Goal: Find specific page/section: Find specific page/section

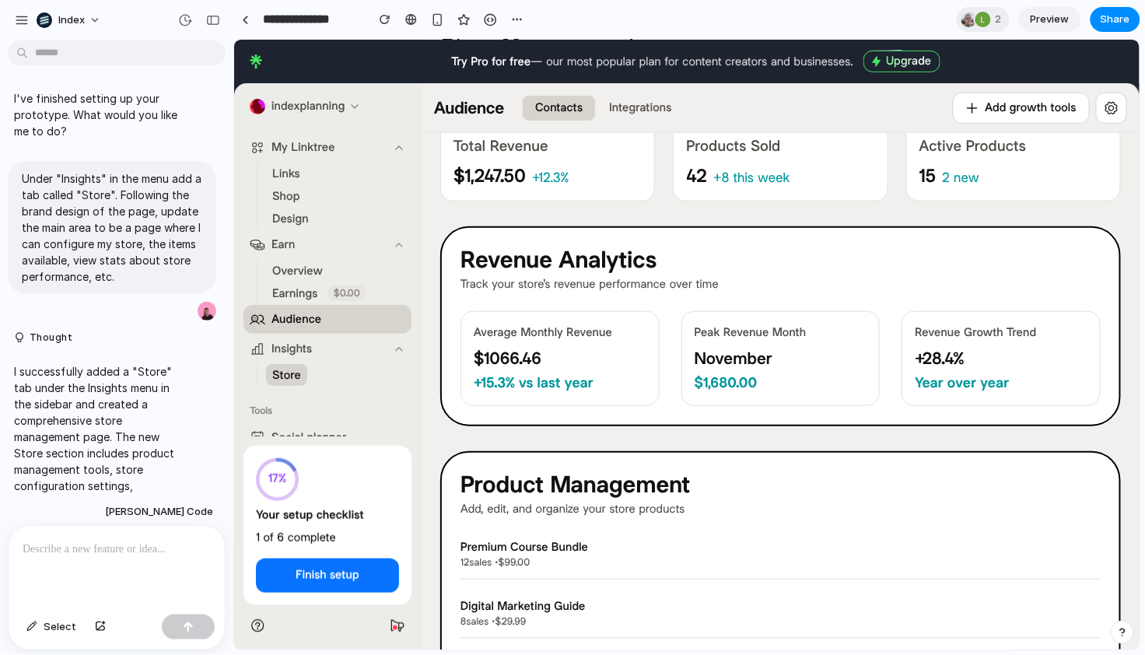
scroll to position [1467, 0]
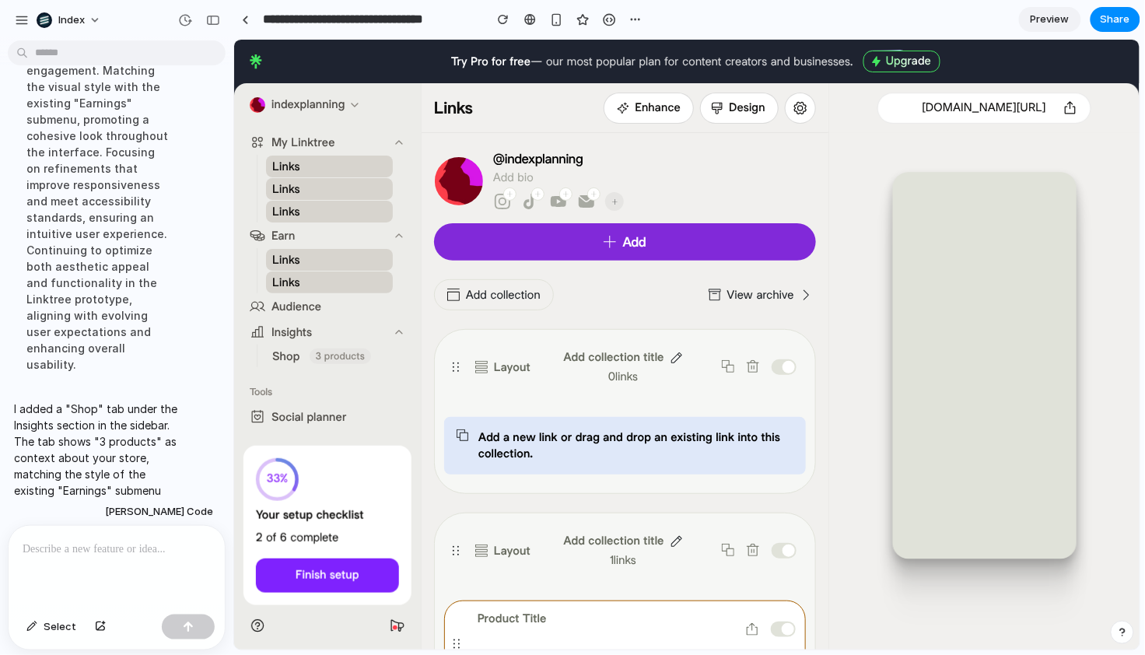
click at [285, 353] on span "Shop" at bounding box center [285, 356] width 28 height 16
click at [283, 358] on span "Shop" at bounding box center [285, 356] width 28 height 16
click at [300, 358] on link "Shop 3 products" at bounding box center [328, 355] width 127 height 22
click at [173, 391] on div "I added a "Shop" tab under the Insights section in the sidebar. The tab shows "…" at bounding box center [97, 457] width 179 height 133
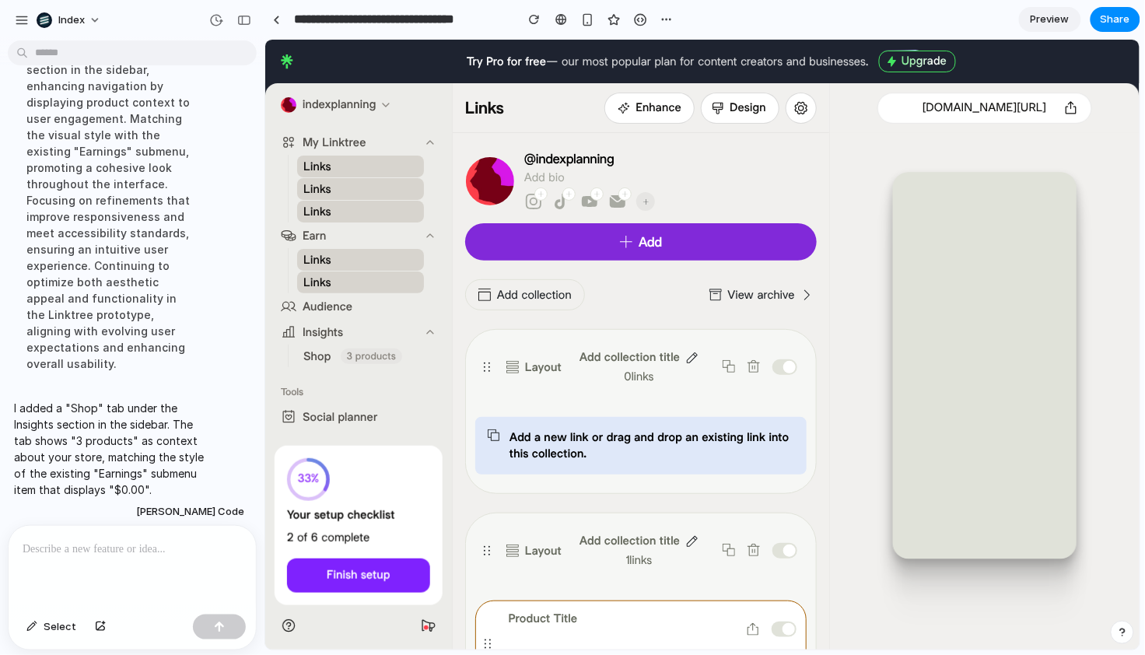
scroll to position [166, 0]
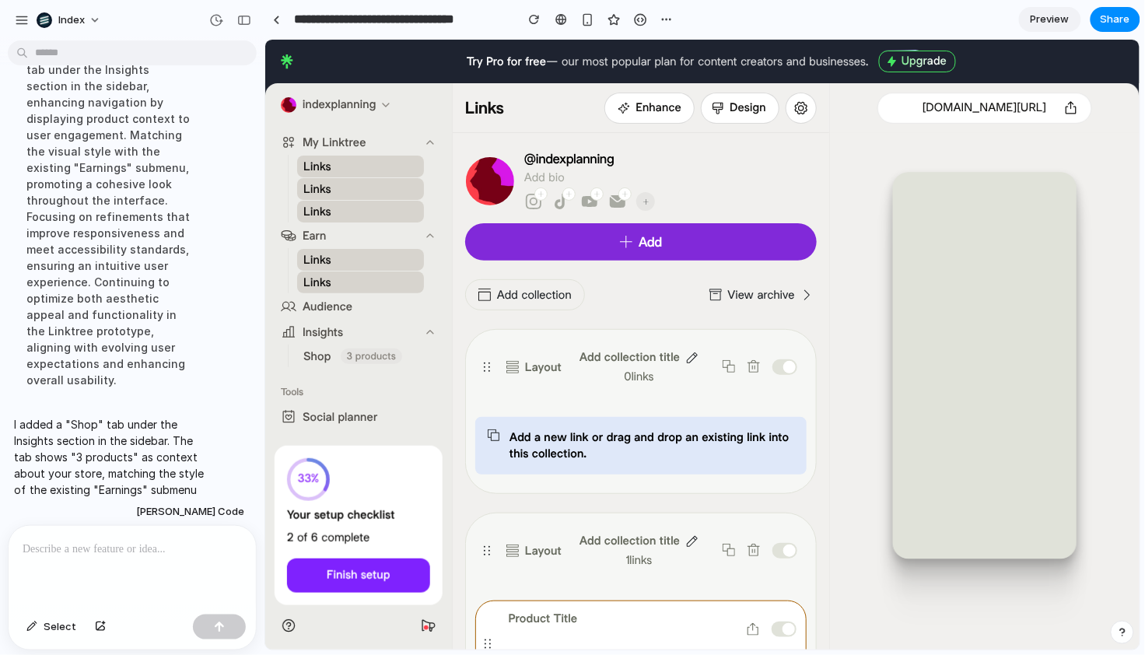
drag, startPoint x: 229, startPoint y: 297, endPoint x: 268, endPoint y: 296, distance: 38.9
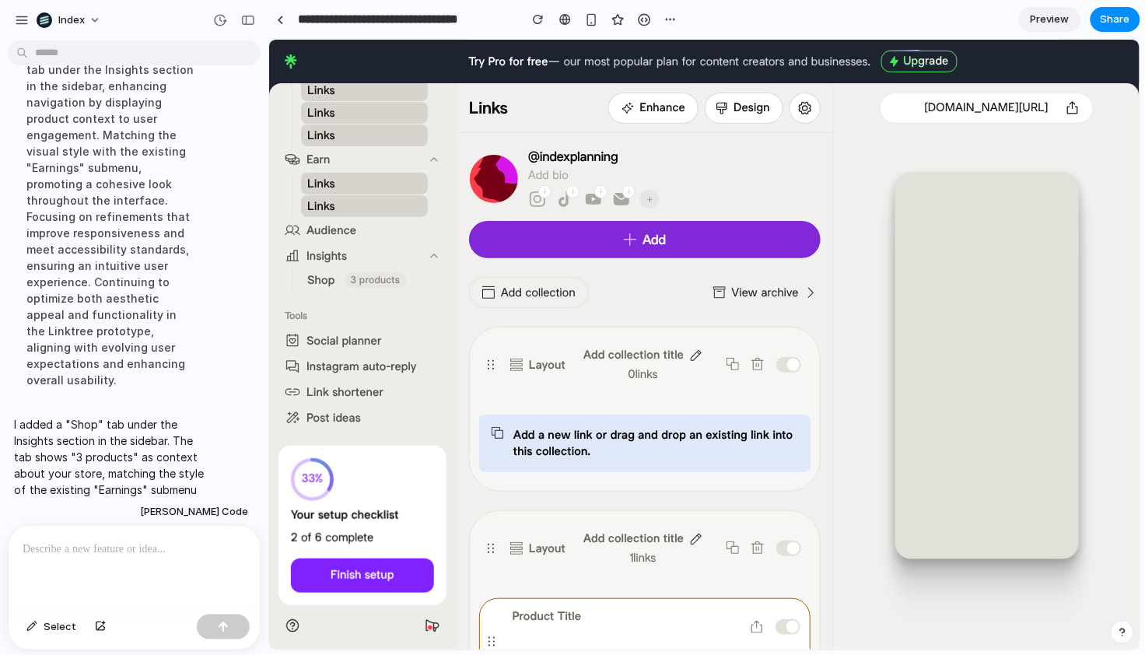
scroll to position [0, 0]
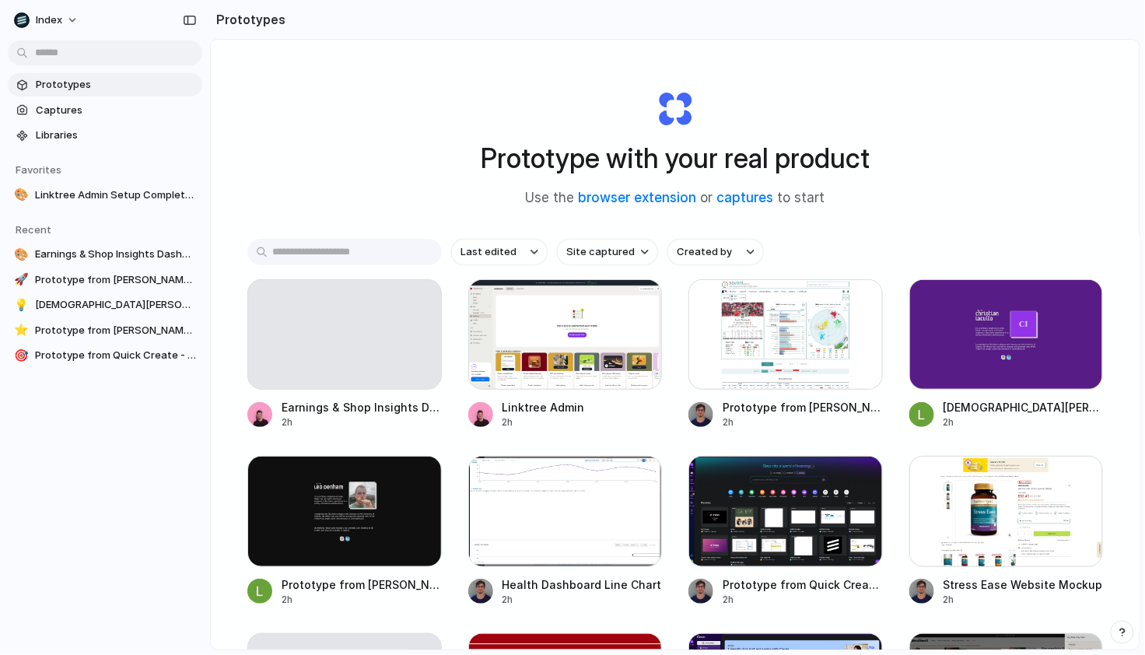
click at [361, 124] on div "Prototype with your real product Use the browser extension or captures to start…" at bounding box center [675, 386] width 928 height 692
click at [400, 68] on div "Prototype with your real product Use the browser extension or captures to start" at bounding box center [675, 142] width 622 height 168
